Goal: Task Accomplishment & Management: Use online tool/utility

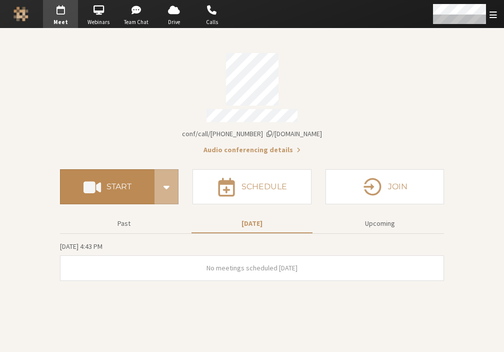
click at [127, 188] on button "Start" at bounding box center [107, 186] width 95 height 35
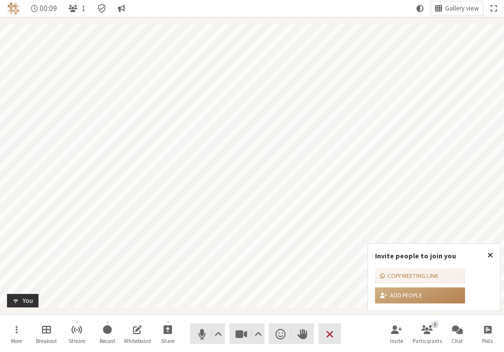
click at [488, 256] on span "Close popover" at bounding box center [491, 255] width 6 height 8
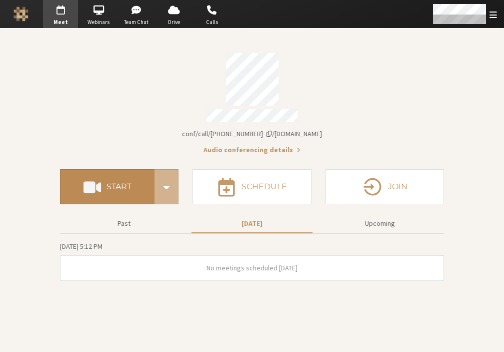
click at [103, 183] on button "Start" at bounding box center [107, 186] width 95 height 35
click at [127, 186] on h4 "Start" at bounding box center [119, 187] width 25 height 8
click at [120, 183] on h4 "Start" at bounding box center [119, 187] width 25 height 8
